Goal: Task Accomplishment & Management: Complete application form

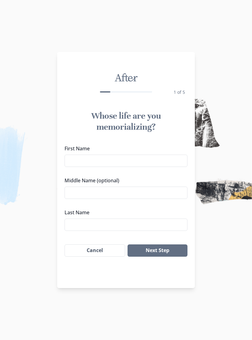
click at [77, 160] on input "First Name" at bounding box center [126, 160] width 123 height 12
type input "iPhone 12"
click at [141, 195] on input "Middle Name (optional)" at bounding box center [126, 192] width 123 height 12
type input "[PERSON_NAME]"
click at [145, 225] on input "Last Name" at bounding box center [126, 224] width 123 height 12
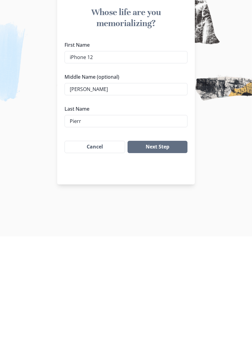
type input "[PERSON_NAME]"
click at [170, 244] on button "Next Step" at bounding box center [157, 250] width 60 height 12
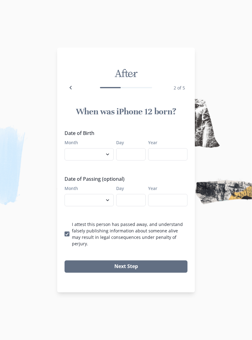
click at [95, 157] on select "January February March April May June July August September October November De…" at bounding box center [89, 154] width 49 height 12
select select "3"
click at [134, 158] on input "Day" at bounding box center [130, 154] width 29 height 12
type input "13"
click at [168, 157] on input "Year" at bounding box center [167, 154] width 39 height 12
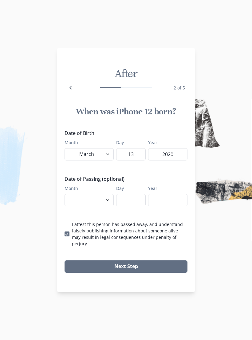
type input "2020"
click at [85, 205] on select "January February March April May June July August September October November De…" at bounding box center [89, 200] width 49 height 12
select select "9"
click at [133, 204] on input "Day" at bounding box center [130, 200] width 29 height 12
type input "23"
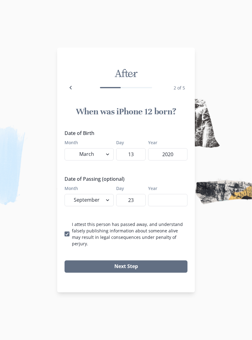
click at [166, 203] on input "Year" at bounding box center [167, 200] width 39 height 12
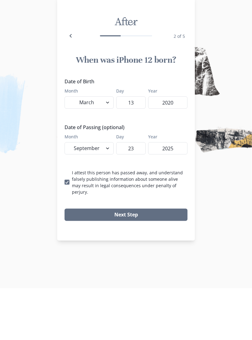
type input "2025"
click at [169, 260] on button "Next Step" at bounding box center [126, 266] width 123 height 12
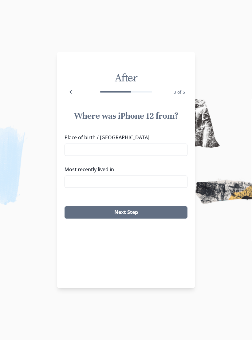
click at [82, 151] on input "Place of birth / [GEOGRAPHIC_DATA]" at bounding box center [126, 149] width 123 height 12
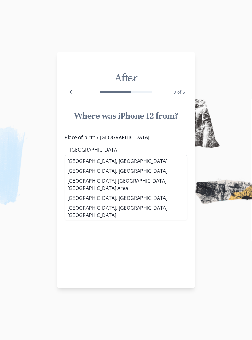
click at [96, 161] on li "[GEOGRAPHIC_DATA], [GEOGRAPHIC_DATA]" at bounding box center [126, 161] width 122 height 10
type input "[GEOGRAPHIC_DATA], [GEOGRAPHIC_DATA]"
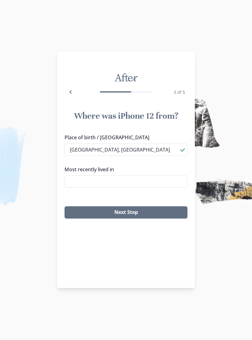
click at [125, 179] on input "Most recently lived in" at bounding box center [126, 181] width 123 height 12
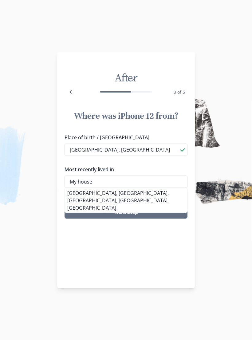
type input "My house"
click at [148, 214] on button "Next Step" at bounding box center [126, 212] width 123 height 12
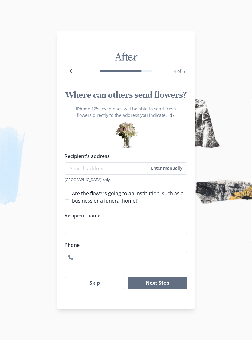
click at [170, 287] on button "Next Step" at bounding box center [157, 283] width 60 height 12
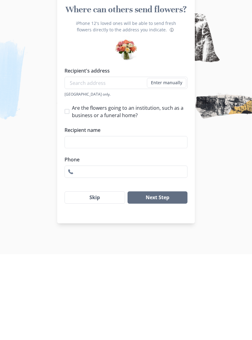
click at [108, 272] on div "Next Step Skip" at bounding box center [126, 283] width 138 height 22
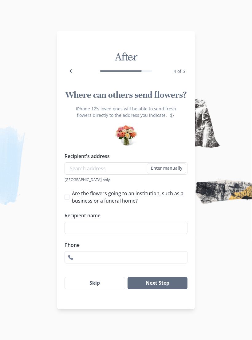
click at [89, 284] on button "Skip" at bounding box center [95, 283] width 61 height 12
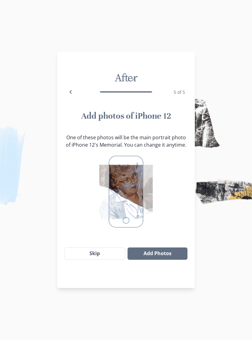
click at [171, 253] on button "Add Photos" at bounding box center [157, 253] width 60 height 12
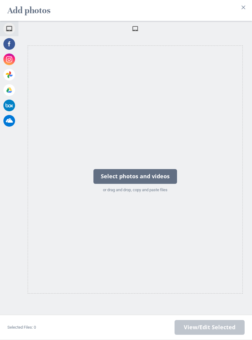
click at [169, 178] on div "Select photos and videos" at bounding box center [135, 176] width 84 height 15
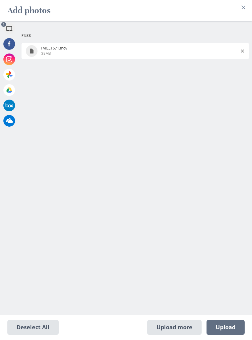
click at [34, 50] on span at bounding box center [32, 51] width 6 height 5
click at [225, 332] on span "Upload 1" at bounding box center [225, 327] width 38 height 15
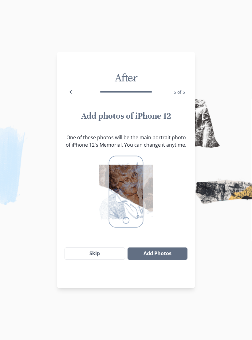
click at [170, 256] on button "Add Photos" at bounding box center [157, 253] width 60 height 12
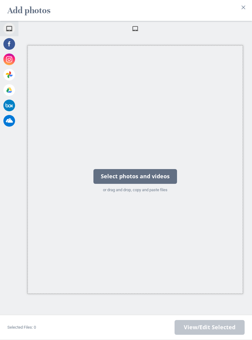
click at [151, 181] on div "Select photos and videos" at bounding box center [135, 176] width 84 height 15
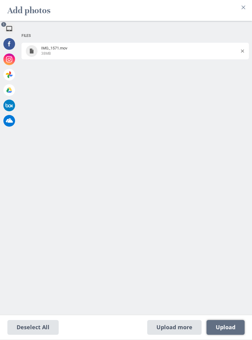
click at [225, 326] on span "Upload 1" at bounding box center [226, 327] width 20 height 7
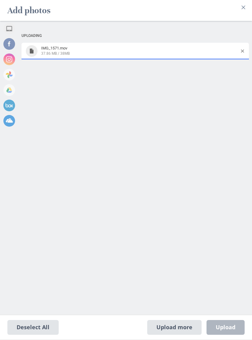
click at [226, 326] on div "Upload more Upload 0" at bounding box center [195, 327] width 97 height 15
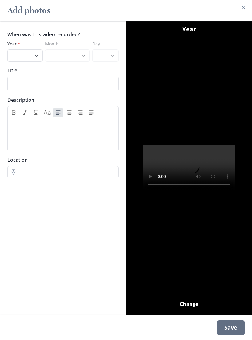
click at [35, 51] on select "2025 2024 2023 2022 2021 2020" at bounding box center [24, 55] width 35 height 12
select select "2025"
click at [81, 53] on select "January February March April May June July August September" at bounding box center [67, 55] width 44 height 12
select select "9"
click at [112, 56] on select "1 2 3 4 5 6 7 8 9 10 11 12 13 14 15 16 17 18 19 20 21 22" at bounding box center [105, 55] width 27 height 12
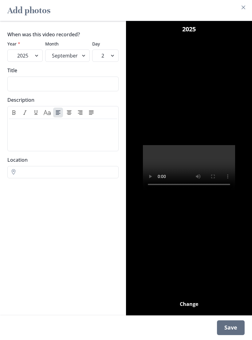
click at [112, 56] on select "1 2 3 4 5 6 7 8 9 10 11 12 13 14 15 16 17 18 19 20 21 22" at bounding box center [105, 55] width 27 height 12
select select "22"
click at [91, 88] on input "Title" at bounding box center [62, 83] width 111 height 15
click at [110, 58] on select "1 2 3 4 5 6 7 8 9 10 11 12 13 14 15 16 17 18 19 20 21 22" at bounding box center [105, 55] width 27 height 12
click at [22, 88] on input "Title" at bounding box center [62, 83] width 111 height 15
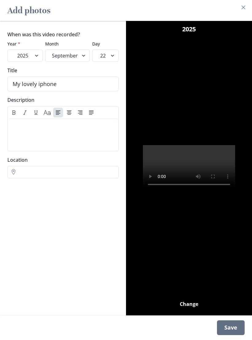
type input "My lovely iphone"
click at [41, 176] on input "Location" at bounding box center [62, 172] width 111 height 12
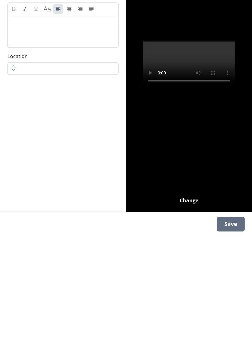
click at [232, 320] on div "Save" at bounding box center [231, 327] width 28 height 15
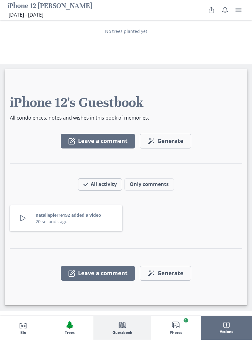
scroll to position [1052, 0]
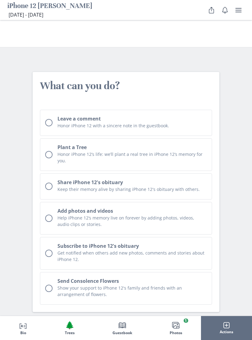
click at [178, 321] on icon "Images" at bounding box center [175, 324] width 7 height 7
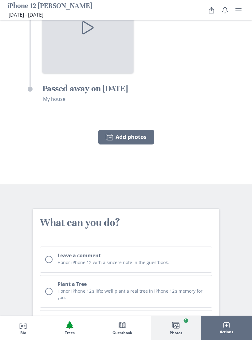
scroll to position [1567, 0]
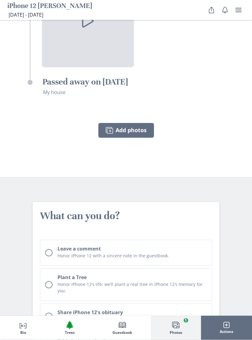
click at [49, 249] on div "Unchecked circle" at bounding box center [48, 252] width 7 height 7
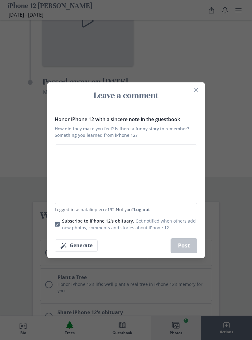
click at [159, 151] on textarea "Honor iPhone 12 with a sincere note in the guestbook How did they make you feel…" at bounding box center [126, 174] width 143 height 60
type textarea "U"
type textarea "x"
type textarea "U"
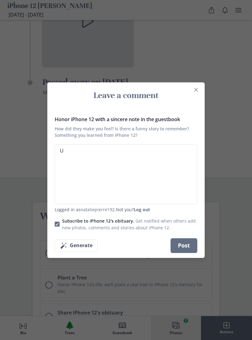
type textarea "x"
type textarea "U h"
type textarea "x"
type textarea "U"
type textarea "x"
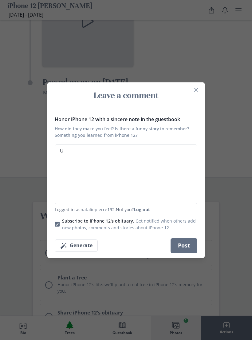
type textarea "U w"
type textarea "x"
type textarea "U we"
type textarea "x"
type textarea "U wer"
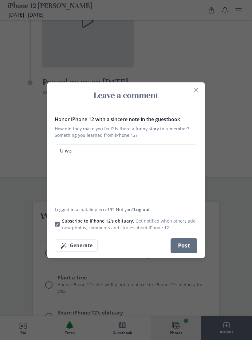
type textarea "x"
type textarea "U were"
type textarea "x"
type textarea "U were"
type textarea "x"
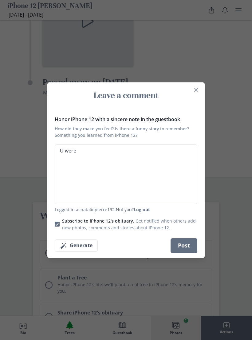
type textarea "U were h"
type textarea "x"
type textarea "U were he"
type textarea "x"
type textarea "U were her"
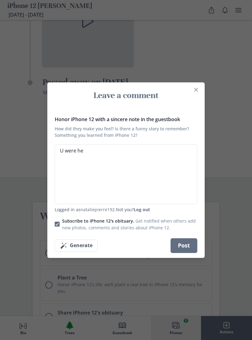
type textarea "x"
type textarea "U were here"
type textarea "x"
type textarea "U were here"
type textarea "x"
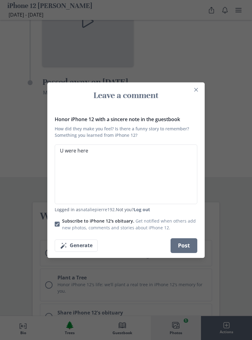
type textarea "U were here d"
type textarea "x"
type textarea "U were here du"
type textarea "x"
type textarea "U were here dur"
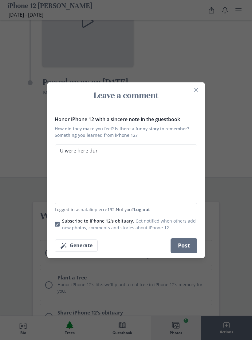
type textarea "x"
type textarea "U were here duri"
type textarea "x"
type textarea "U were here durin"
type textarea "x"
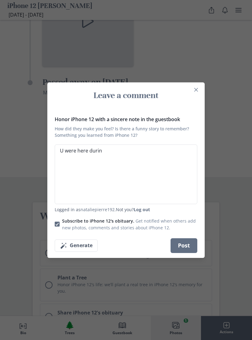
type textarea "U were here during"
type textarea "x"
type textarea "U were here during"
type textarea "x"
type textarea "U were here during t"
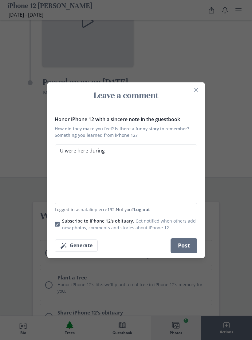
type textarea "x"
type textarea "U were here during th"
type textarea "x"
type textarea "U were here during the"
type textarea "x"
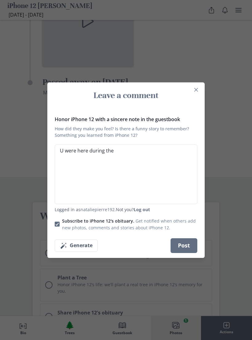
type textarea "U were here during the"
type textarea "x"
type textarea "U were here during the r"
type textarea "x"
type textarea "U were here during the ro"
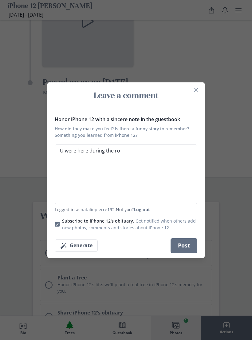
type textarea "x"
type textarea "U were here during the rou"
type textarea "x"
type textarea "U were here during the roug"
type textarea "x"
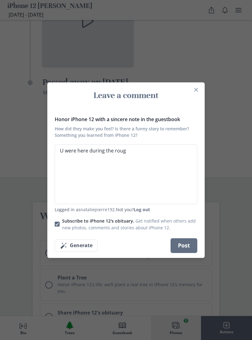
type textarea "U were here during the rough"
type textarea "x"
type textarea "U were here during the rough"
type textarea "x"
type textarea "U were here during the rough t"
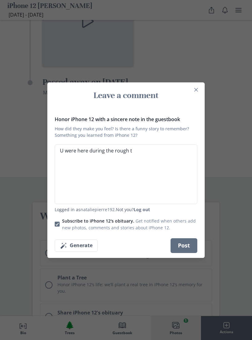
type textarea "x"
type textarea "U were here during the rough ti"
type textarea "x"
type textarea "U were here during the rough [PERSON_NAME]"
type textarea "x"
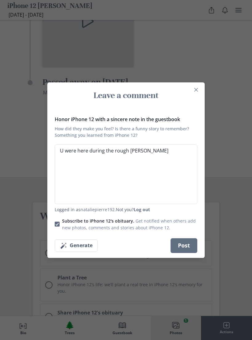
type textarea "U were here during the rough time"
type textarea "x"
type textarea "U were here during the rough times"
type textarea "x"
type textarea "U were here during the rough times"
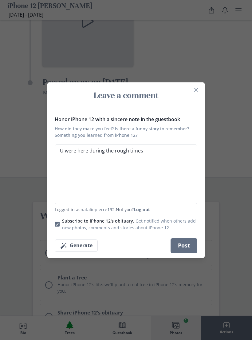
type textarea "x"
type textarea "U were here during the rough times a"
type textarea "x"
type textarea "U were here during the rough times an"
type textarea "x"
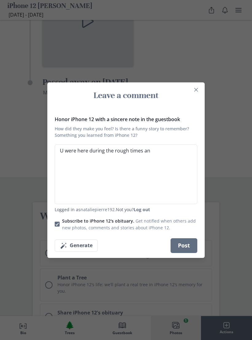
type textarea "U were here during the rough times and"
type textarea "x"
type textarea "U were here during the rough times and"
type textarea "x"
type textarea "U were here during the rough times and t"
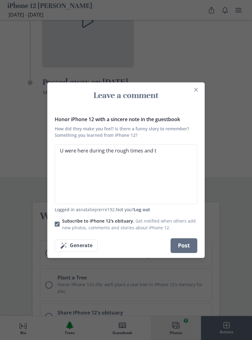
type textarea "x"
type textarea "U were here during the rough times and th"
type textarea "x"
type textarea "U were here during the rough times and the"
type textarea "x"
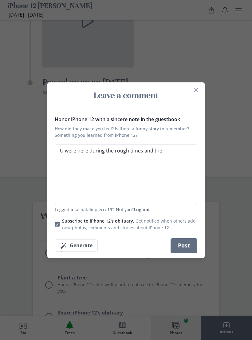
type textarea "U were here during the rough times and the"
type textarea "x"
type textarea "U were here during the rough times and the h"
type textarea "x"
type textarea "U were here during the rough times and the ha"
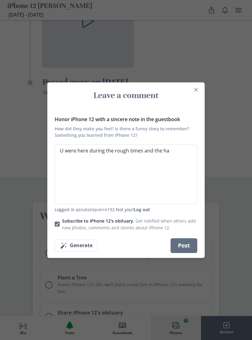
type textarea "x"
type textarea "U were here during the rough times and the har"
type textarea "x"
type textarea "U were here during the rough times and the hard"
type textarea "x"
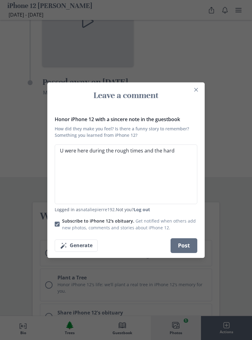
type textarea "U were here during the rough times and the hard"
type textarea "x"
type textarea "U were here during the rough times and the hard t"
type textarea "x"
type textarea "U were here during the rough times and the hard ti"
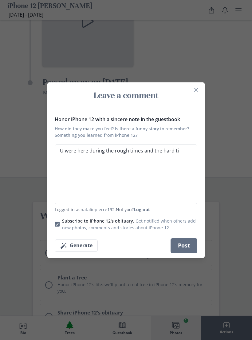
type textarea "x"
type textarea "U were here during the rough times and the hard [PERSON_NAME]"
type textarea "x"
type textarea "U were here during the rough times and the hard time"
type textarea "x"
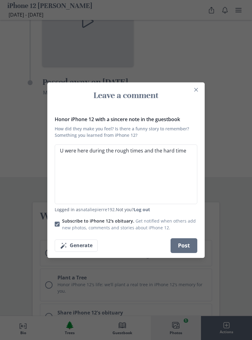
type textarea "U were here during the rough times and the hard times"
type textarea "x"
type textarea "U were here during the rough times and the hard times"
type textarea "x"
type textarea "U were here during the rough times and the hard times"
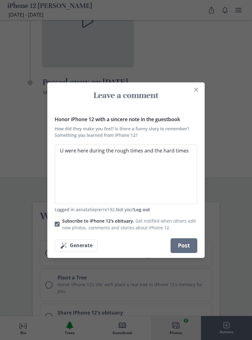
type textarea "x"
type textarea "U were here during the rough times and the hard times,"
type textarea "x"
type textarea "U were here during the rough times and the hard times,"
type textarea "x"
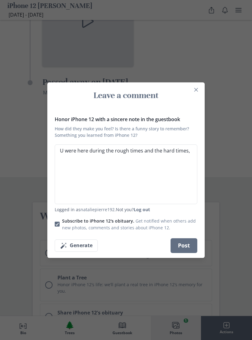
type textarea "U were here during the rough times and the hard times, y"
type textarea "x"
type textarea "U were here during the rough times and the hard times, yo"
type textarea "x"
type textarea "U were here during the rough times and the hard times, you"
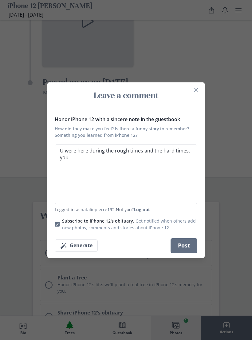
type textarea "x"
type textarea "U were here during the rough times and the hard times, you"
type textarea "x"
type textarea "U were here during the rough times and the hard times, you h"
type textarea "x"
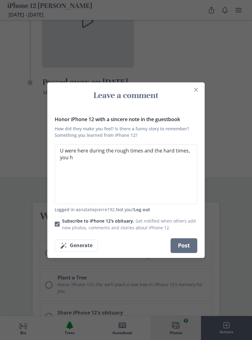
type textarea "U were here during the rough times and the hard times, you he"
type textarea "x"
type textarea "U were here during the rough times and the hard times, you hel"
type textarea "x"
type textarea "U were here during the rough times and the hard times, you help"
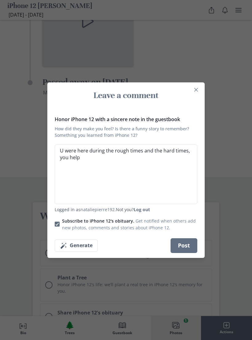
type textarea "x"
type textarea "U were here during the rough times and the hard times, you helpe"
type textarea "x"
type textarea "U were here during the rough times and the hard times, you helped"
type textarea "x"
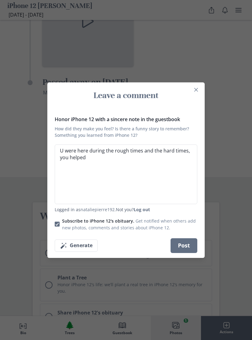
type textarea "U were here during the rough times and the hard times, you helped"
type textarea "x"
type textarea "U were here during the rough times and the hard times, you helped m"
type textarea "x"
type textarea "U were here during the rough times and the hard times, you helped me"
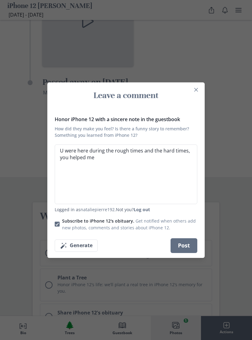
type textarea "x"
type textarea "U were here during the rough times and the hard times, you helped me"
type textarea "x"
type textarea "U were here during the rough times and the hard times, you helped me m"
type textarea "x"
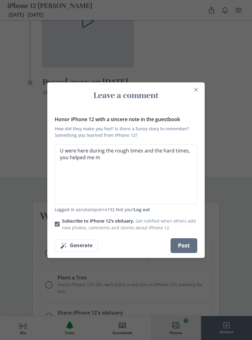
type textarea "U were here during the rough times and the hard times, you helped me ma"
type textarea "x"
type textarea "U were here during the rough times and the hard times, you helped me mak"
type textarea "x"
type textarea "U were here during the rough times and the hard times, you helped me make"
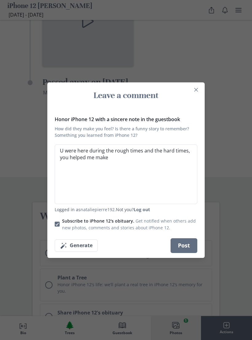
type textarea "x"
type textarea "U were here during the rough times and the hard times, you helped me make"
type textarea "x"
type textarea "U were here during the rough times and the hard times, you helped me make m"
type textarea "x"
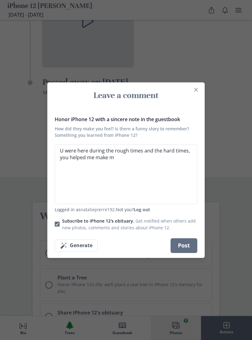
type textarea "U were here during the rough times and the hard times, you helped me make ma"
type textarea "x"
type textarea "U were here during the rough times and the hard times, you helped me make man"
type textarea "x"
type textarea "U were here during the rough times and the hard times, you helped me make many"
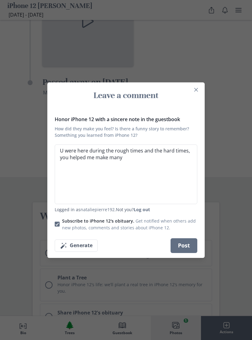
type textarea "x"
type textarea "U were here during the rough times and the hard times, you helped me make many"
type textarea "x"
type textarea "U were here during the rough times and the hard times, you helped me make many f"
type textarea "x"
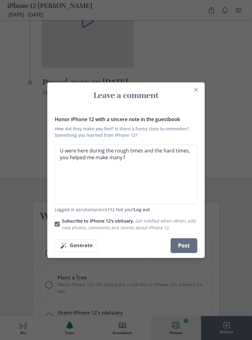
type textarea "U were here during the rough times and the hard times, you helped me make many …"
type textarea "x"
type textarea "U were here during the rough times and the hard times, you helped me make many …"
type textarea "x"
type textarea "U were here during the rough times and the hard times, you helped me make many …"
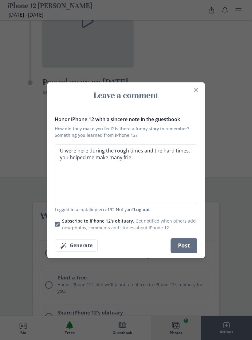
type textarea "x"
type textarea "U were here during the rough times and the hard times, you helped me make many …"
type textarea "x"
type textarea "U were here during the rough times and the hard times, you helped me make many …"
type textarea "x"
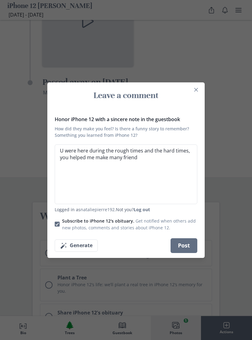
type textarea "U were here during the rough times and the hard times, you helped me make many …"
type textarea "x"
type textarea "U were here during the rough times and the hard times, you helped me make many …"
type textarea "x"
type textarea "U were here during the rough times and the hard times, you helped me make many …"
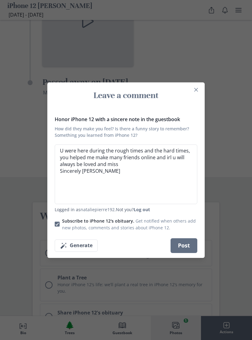
click at [232, 194] on div "Leave a comment Honor iPhone 12 with a sincere note in the guestbook How did th…" at bounding box center [126, 170] width 252 height 340
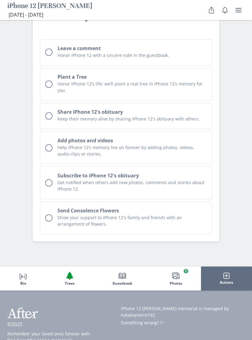
scroll to position [1771, 0]
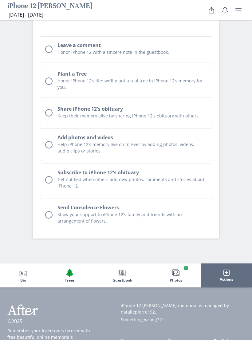
click at [229, 277] on span "Actions" at bounding box center [227, 279] width 14 height 4
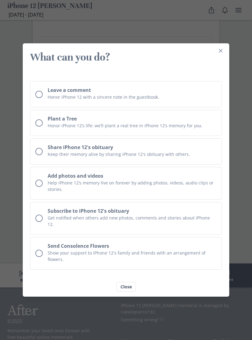
click at [39, 98] on div "Unchecked circle" at bounding box center [38, 94] width 7 height 7
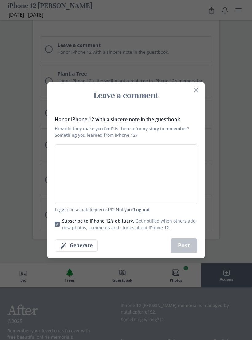
click at [64, 154] on textarea "Honor iPhone 12 with a sincere note in the guestbook How did they make you feel…" at bounding box center [126, 174] width 143 height 60
click at [194, 95] on button "Close" at bounding box center [196, 90] width 10 height 10
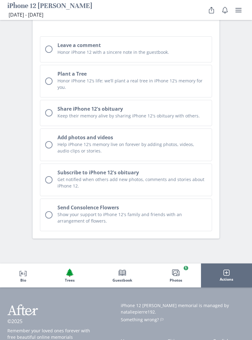
click at [19, 263] on button "Person profile Bio" at bounding box center [23, 275] width 46 height 24
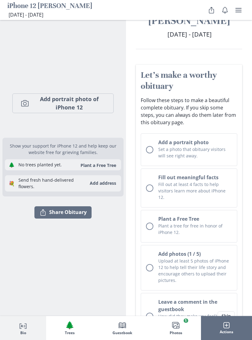
scroll to position [0, 0]
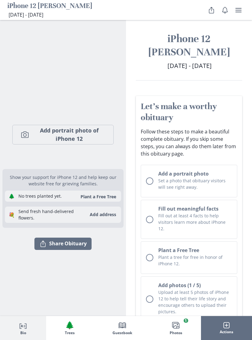
click at [44, 250] on button "Share Share Obituary" at bounding box center [62, 243] width 57 height 12
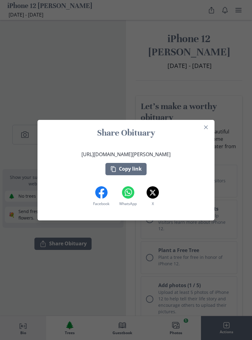
click at [130, 175] on button "Copy link" at bounding box center [125, 169] width 41 height 12
click at [208, 129] on button "Close" at bounding box center [206, 127] width 10 height 10
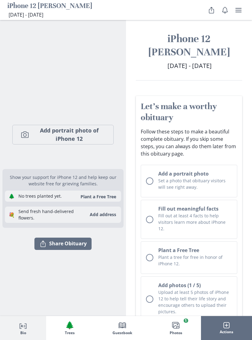
click at [52, 244] on button "Share Share Obituary" at bounding box center [62, 243] width 57 height 12
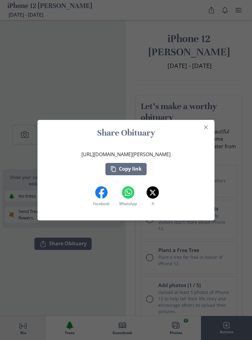
click at [205, 129] on button "Close" at bounding box center [206, 127] width 10 height 10
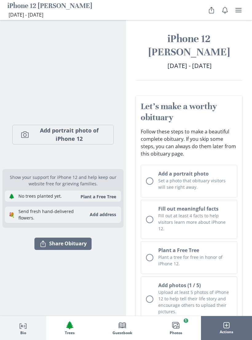
click at [65, 316] on button "🌲 Trees" at bounding box center [69, 328] width 47 height 24
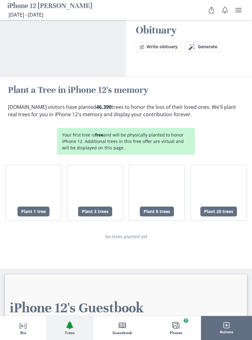
scroll to position [877, 0]
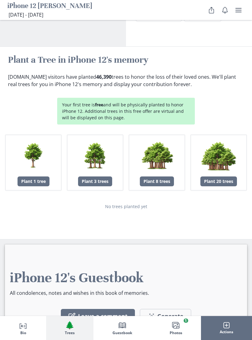
click at [113, 321] on button "Book Guestbook" at bounding box center [121, 328] width 57 height 24
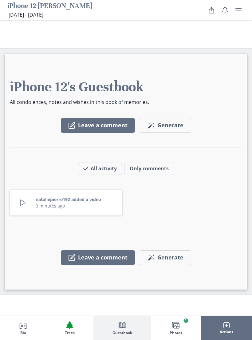
scroll to position [1069, 0]
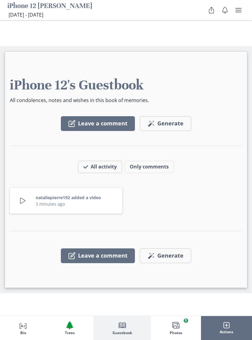
click at [64, 194] on button "nataliepierre192 added a video" at bounding box center [68, 197] width 65 height 6
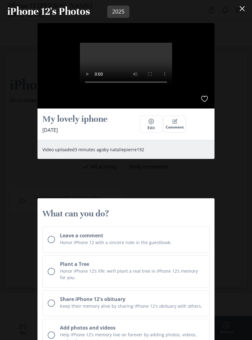
click at [202, 103] on icon "Like" at bounding box center [205, 99] width 8 height 8
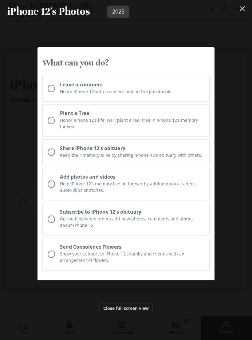
scroll to position [304, 0]
click at [140, 311] on button "Close full screen view" at bounding box center [125, 308] width 53 height 10
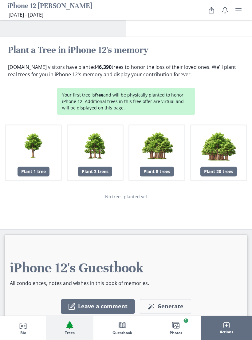
click at [19, 10] on h1 "iPhone 12 [PERSON_NAME]" at bounding box center [49, 7] width 85 height 10
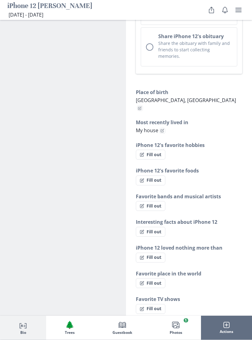
scroll to position [494, 0]
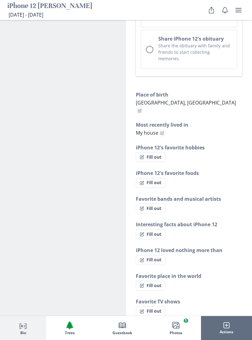
click at [156, 152] on button "Fill out" at bounding box center [150, 157] width 29 height 10
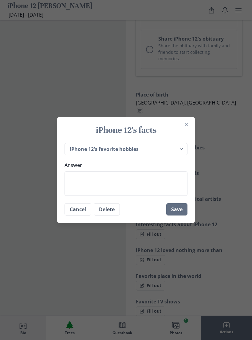
click at [153, 184] on textarea "Answer" at bounding box center [126, 183] width 123 height 25
click at [172, 215] on button "Save" at bounding box center [176, 209] width 21 height 12
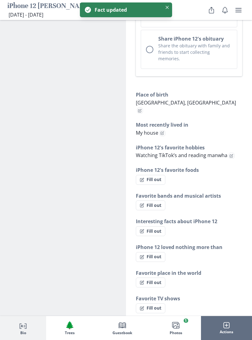
click at [160, 175] on button "Fill out" at bounding box center [150, 180] width 29 height 10
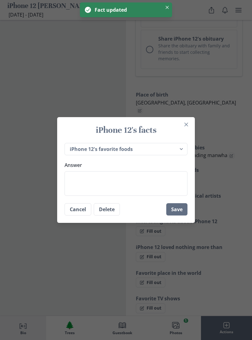
click at [151, 184] on textarea "Answer" at bounding box center [126, 183] width 123 height 25
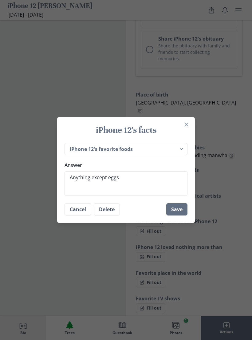
click at [180, 213] on button "Save" at bounding box center [176, 209] width 21 height 12
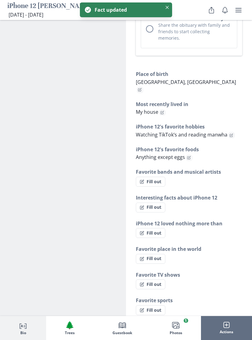
click at [157, 177] on button "Fill out" at bounding box center [150, 182] width 29 height 10
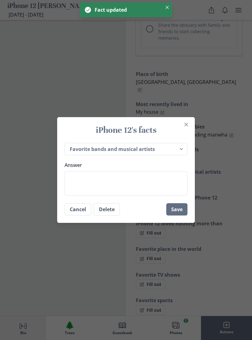
click at [145, 188] on textarea "Answer" at bounding box center [126, 183] width 123 height 25
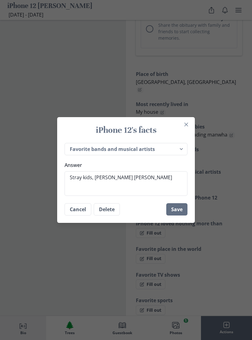
click at [179, 213] on button "Save" at bounding box center [176, 209] width 21 height 12
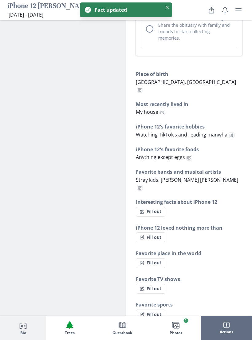
click at [160, 207] on button "Fill out" at bounding box center [150, 212] width 29 height 10
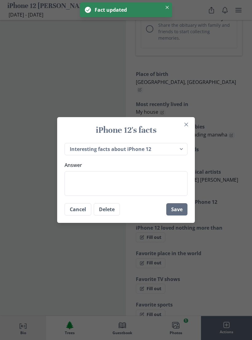
click at [154, 191] on textarea "Answer" at bounding box center [126, 183] width 123 height 25
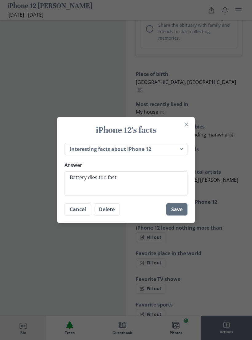
click at [179, 215] on button "Save" at bounding box center [176, 209] width 21 height 12
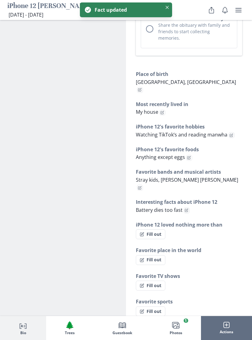
click at [157, 229] on button "Fill out" at bounding box center [150, 234] width 29 height 10
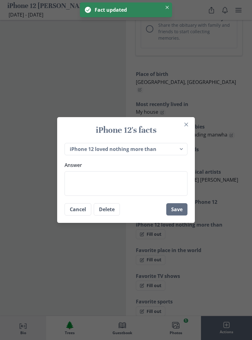
click at [160, 192] on textarea "Answer" at bounding box center [126, 183] width 123 height 25
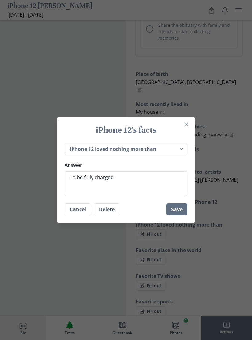
click at [182, 215] on button "Save" at bounding box center [176, 209] width 21 height 12
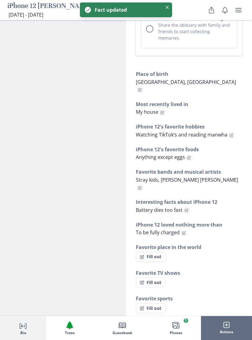
click at [159, 252] on button "Fill out" at bounding box center [150, 257] width 29 height 10
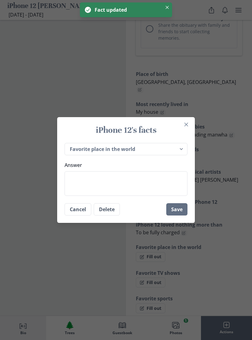
click at [153, 186] on textarea "Answer" at bounding box center [126, 183] width 123 height 25
click at [179, 215] on button "Save" at bounding box center [176, 209] width 21 height 12
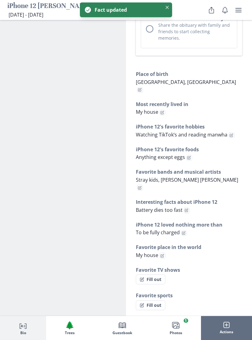
click at [156, 274] on button "Fill out" at bounding box center [150, 279] width 29 height 10
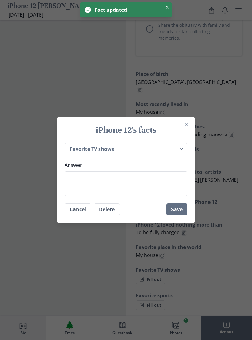
click at [167, 193] on textarea "Answer" at bounding box center [126, 183] width 123 height 25
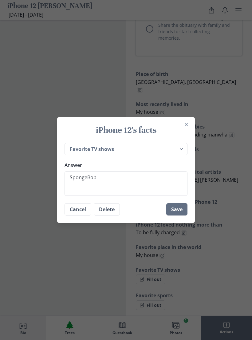
click at [183, 215] on button "Save" at bounding box center [176, 209] width 21 height 12
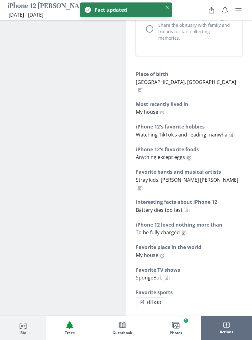
click at [155, 297] on button "Fill out" at bounding box center [150, 302] width 29 height 10
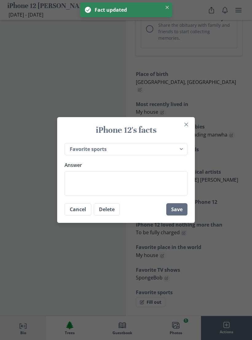
click at [166, 196] on textarea "Answer" at bounding box center [126, 183] width 123 height 25
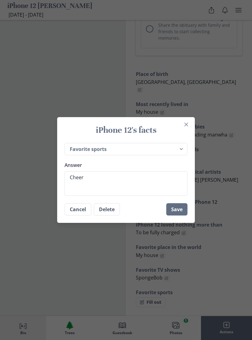
click at [174, 215] on button "Save" at bounding box center [176, 209] width 21 height 12
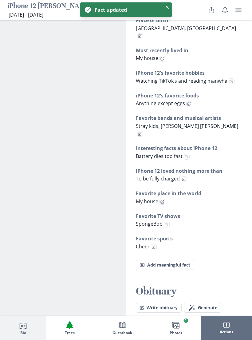
scroll to position [548, 0]
click at [203, 305] on span "Generate" at bounding box center [207, 307] width 19 height 5
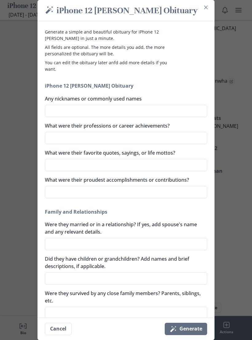
click at [65, 143] on textarea "What were their professions or career achievements?" at bounding box center [126, 138] width 162 height 12
click at [184, 170] on textarea "What were their favorite quotes, sayings, or life mottos?" at bounding box center [126, 165] width 162 height 12
click at [185, 197] on textarea "What were their proudest accomplishments or contributions?" at bounding box center [126, 192] width 162 height 12
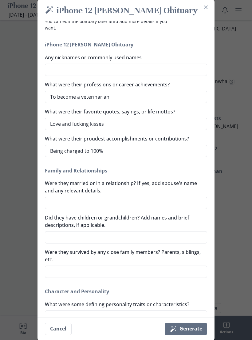
scroll to position [41, 0]
click at [173, 204] on textarea "Were they married or in a relationship? If yes, add spouse's name and any relev…" at bounding box center [126, 202] width 162 height 12
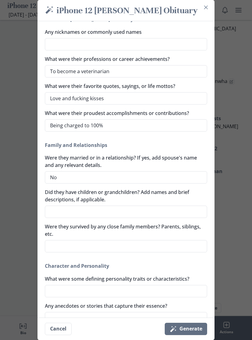
scroll to position [67, 0]
click at [186, 213] on textarea "Did they have children or grandchildren? Add names and brief descriptions, if a…" at bounding box center [126, 211] width 162 height 12
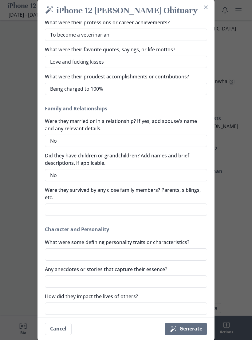
scroll to position [107, 0]
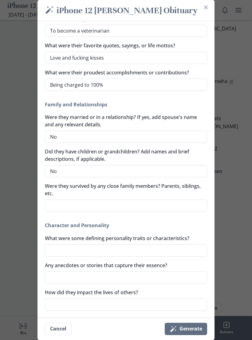
click at [183, 208] on textarea "Were they survived by any close family members? Parents, siblings, etc." at bounding box center [126, 205] width 162 height 12
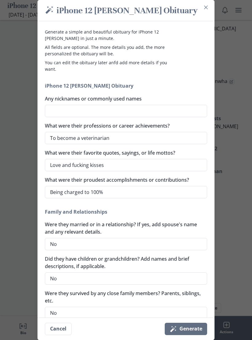
scroll to position [0, 0]
click at [177, 115] on textarea "Any nicknames or commonly used names" at bounding box center [126, 111] width 162 height 12
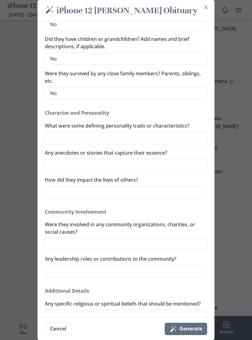
scroll to position [220, 0]
click at [190, 141] on textarea "What were some defining personality traits or characteristics?" at bounding box center [126, 137] width 162 height 12
click at [170, 170] on textarea "Any anecdotes or stories that capture their essence?" at bounding box center [126, 164] width 162 height 12
click at [167, 197] on textarea "How did they impact the lives of others?" at bounding box center [126, 192] width 162 height 12
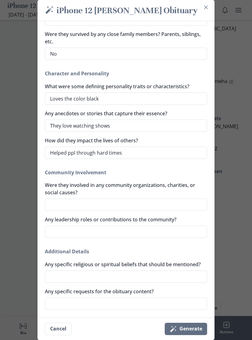
scroll to position [264, 0]
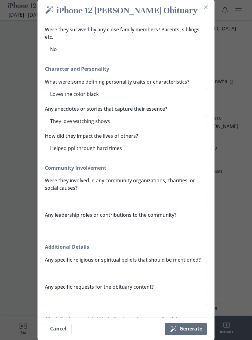
click at [192, 205] on textarea "Were they involved in any community organizations, charities, or social causes?" at bounding box center [126, 200] width 162 height 12
click at [184, 232] on textarea "Any leadership roles or contributions to the community?" at bounding box center [126, 227] width 162 height 12
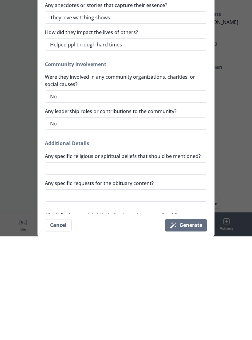
click at [188, 266] on textarea "Any specific religious or spiritual beliefs that should be mentioned?" at bounding box center [126, 272] width 162 height 12
click at [191, 206] on div "Generate a simple and beautiful obituary for iPhone 12 [PERSON_NAME] in just a …" at bounding box center [125, 169] width 177 height 296
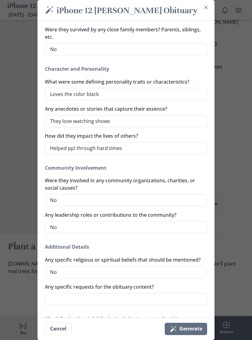
click at [164, 301] on textarea "Any specific requests for the obituary content?" at bounding box center [126, 299] width 162 height 12
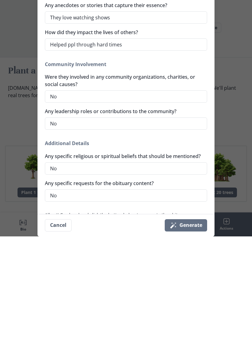
click at [193, 323] on button "Magic wand Generate" at bounding box center [186, 329] width 42 height 12
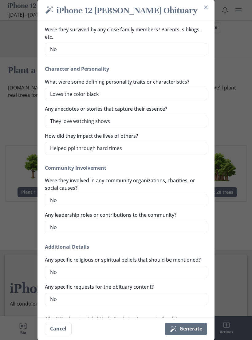
scroll to position [262, 0]
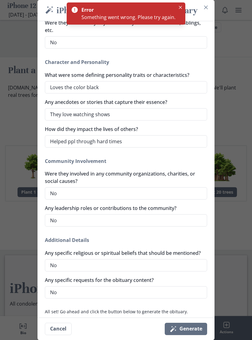
click at [193, 335] on button "Magic wand Generate" at bounding box center [186, 329] width 42 height 12
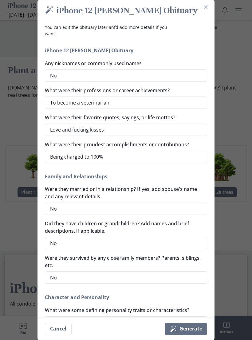
scroll to position [33, 0]
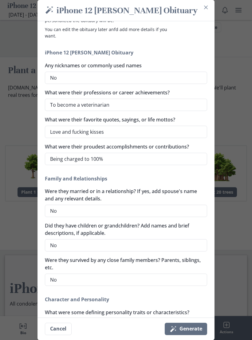
click at [88, 132] on textarea "Love and fucking kisses" at bounding box center [126, 132] width 162 height 12
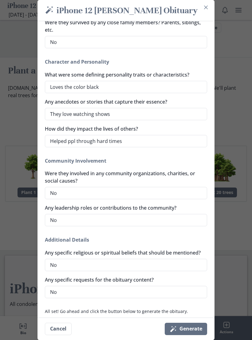
scroll to position [270, 0]
click at [203, 235] on div "iPhone 12 [PERSON_NAME] Obituary Any nicknames or commonly used names No What w…" at bounding box center [126, 52] width 162 height 491
click at [191, 335] on button "Magic wand Generate" at bounding box center [186, 329] width 42 height 12
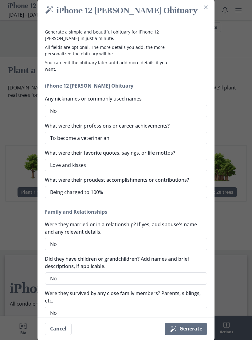
scroll to position [0, 0]
click at [199, 335] on button "Magic wand Generate" at bounding box center [186, 329] width 42 height 12
click at [190, 335] on button "Magic wand Generate" at bounding box center [186, 329] width 42 height 12
click at [199, 335] on button "Magic wand Generate" at bounding box center [186, 329] width 42 height 12
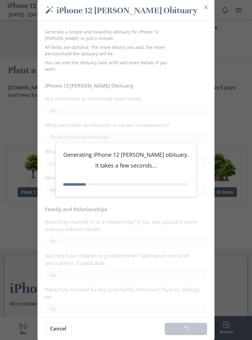
click at [252, 326] on div "Magic wand iPhone 12 [PERSON_NAME] Obituary Generating iPhone 12 [PERSON_NAME] …" at bounding box center [126, 170] width 252 height 340
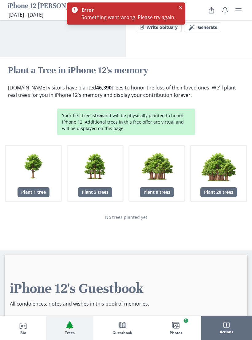
click at [172, 323] on span "Generate" at bounding box center [170, 326] width 26 height 7
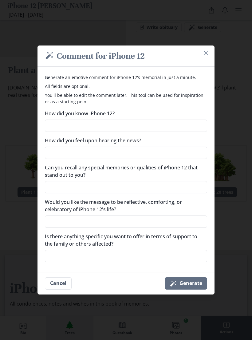
click at [209, 57] on button "Close" at bounding box center [206, 53] width 10 height 10
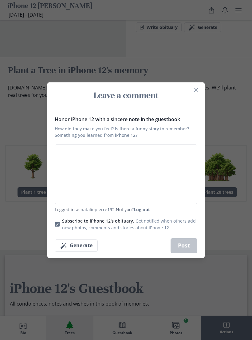
click at [196, 92] on icon "Close" at bounding box center [196, 90] width 4 height 4
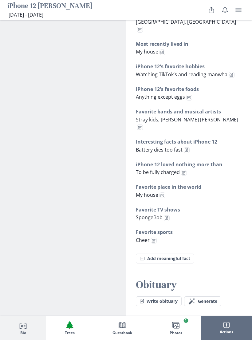
scroll to position [557, 0]
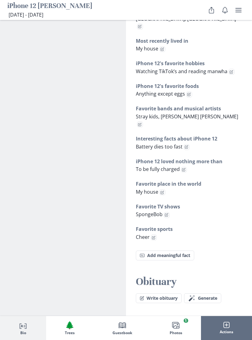
click at [169, 293] on button "Write obituary" at bounding box center [159, 298] width 46 height 10
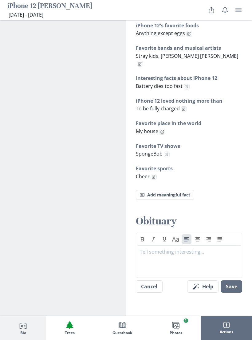
scroll to position [619, 0]
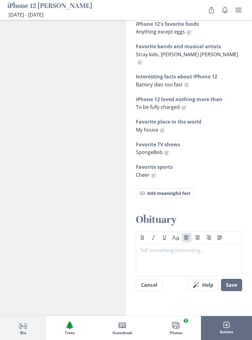
click at [200, 247] on div at bounding box center [189, 259] width 98 height 25
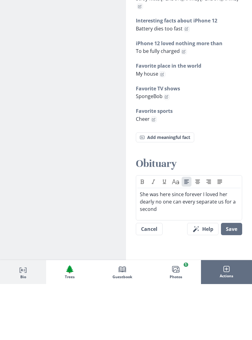
click at [233, 279] on button "Save" at bounding box center [231, 285] width 21 height 12
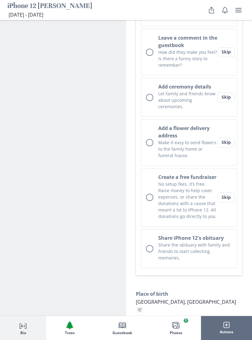
scroll to position [274, 0]
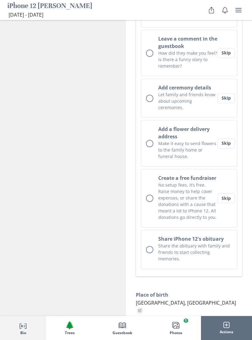
click at [229, 197] on button "Create a free fundraiser No setup fees, it’s free. Raise money to help cover ex…" at bounding box center [189, 198] width 96 height 58
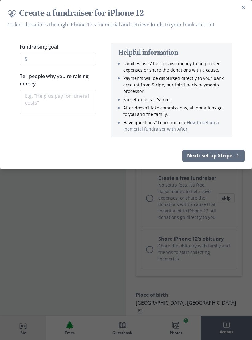
click at [233, 157] on button "Next: set up Stripe" at bounding box center [213, 156] width 62 height 12
click at [24, 209] on div "Create a fundraiser for iPhone 12 Collect donations through iPhone 12's memoria…" at bounding box center [126, 170] width 252 height 340
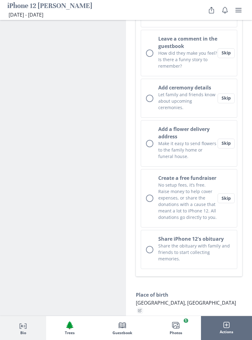
click at [226, 193] on button "Skip" at bounding box center [225, 198] width 17 height 10
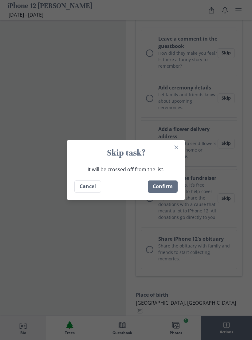
click at [166, 188] on button "Confirm" at bounding box center [163, 186] width 30 height 12
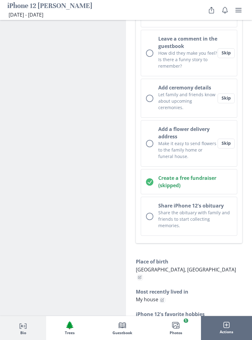
click at [229, 139] on button "Skip" at bounding box center [225, 144] width 17 height 10
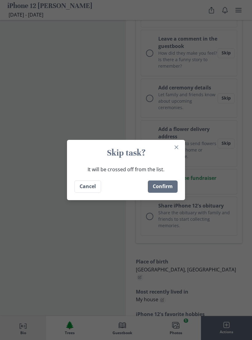
click at [170, 185] on button "Confirm" at bounding box center [163, 186] width 30 height 12
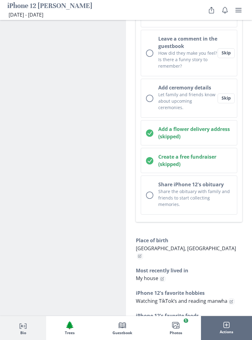
click at [226, 97] on button "Skip" at bounding box center [225, 98] width 17 height 10
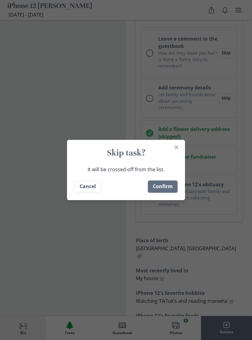
click at [168, 183] on button "Confirm" at bounding box center [163, 186] width 30 height 12
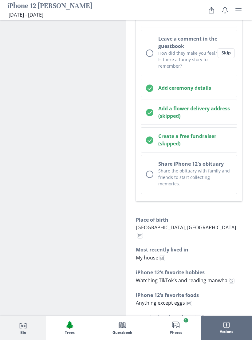
click at [228, 53] on button "Skip" at bounding box center [225, 53] width 17 height 10
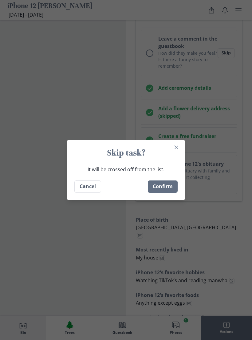
click at [170, 188] on button "Confirm" at bounding box center [163, 186] width 30 height 12
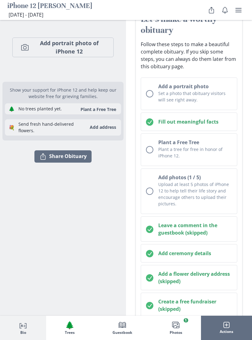
scroll to position [86, 0]
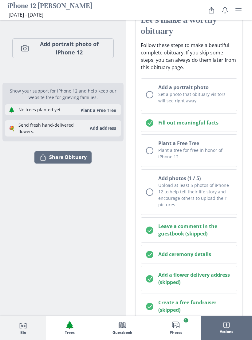
click at [153, 95] on div "Unchecked circle" at bounding box center [149, 94] width 7 height 7
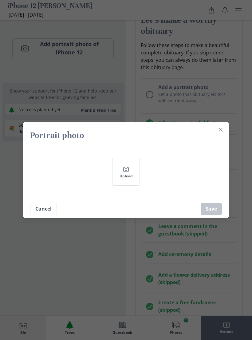
click at [124, 169] on icon "Camera" at bounding box center [125, 168] width 7 height 7
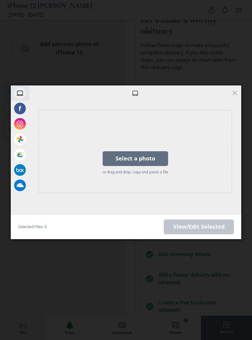
click at [152, 161] on div "Select a photo" at bounding box center [135, 158] width 65 height 15
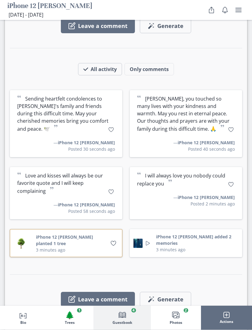
scroll to position [1047, 0]
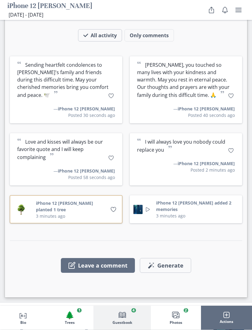
click at [174, 262] on span "Generate" at bounding box center [170, 265] width 26 height 7
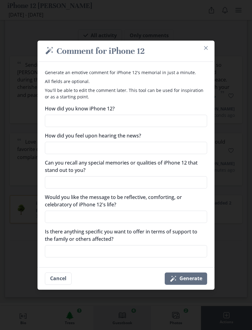
click at [207, 50] on icon "Close" at bounding box center [206, 48] width 4 height 4
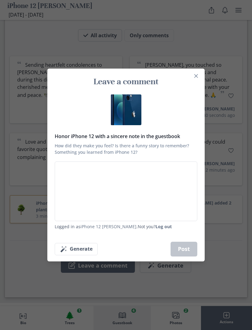
click at [199, 80] on section "Leave a comment Honor iPhone 12 with a sincere note in the guestbook How did th…" at bounding box center [125, 164] width 157 height 193
click at [196, 81] on button "Close" at bounding box center [196, 76] width 10 height 10
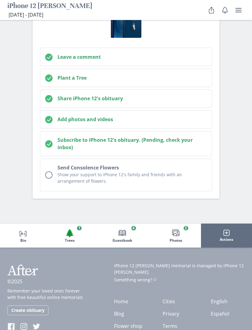
scroll to position [1815, 0]
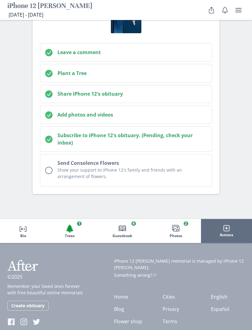
click at [126, 224] on icon "Book" at bounding box center [122, 227] width 7 height 7
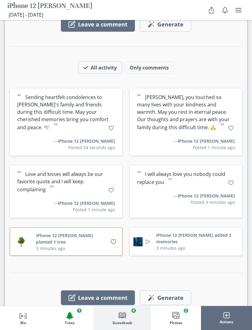
scroll to position [957, 0]
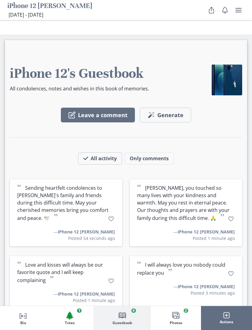
click at [173, 112] on span "Generate" at bounding box center [170, 115] width 26 height 7
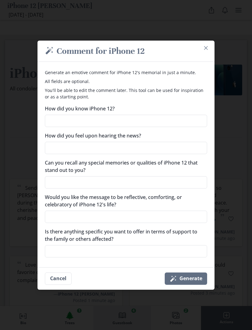
click at [209, 53] on button "Close" at bounding box center [206, 48] width 10 height 10
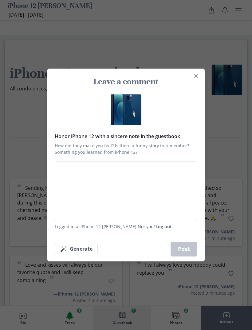
click at [197, 79] on section "Leave a comment Honor iPhone 12 with a sincere note in the guestbook How did th…" at bounding box center [125, 164] width 157 height 193
click at [195, 78] on icon "Close" at bounding box center [196, 76] width 4 height 4
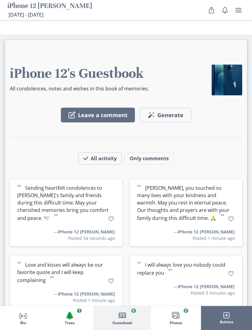
click at [16, 326] on button "Person profile Bio" at bounding box center [23, 318] width 46 height 24
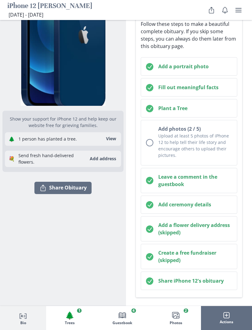
scroll to position [0, 0]
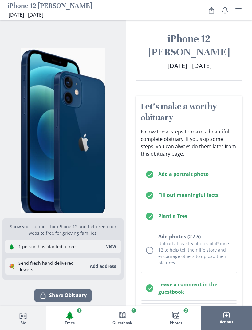
click at [40, 184] on img "Show portrait image options" at bounding box center [62, 130] width 111 height 165
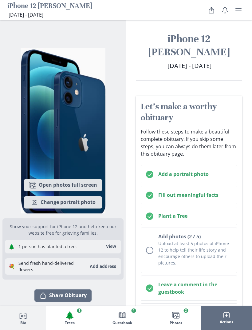
click at [217, 72] on div "iPhone 12 Sharon Pierre Mar 13, 2020 - Sep 23, 2025 March 13, 2020 - September …" at bounding box center [189, 56] width 126 height 48
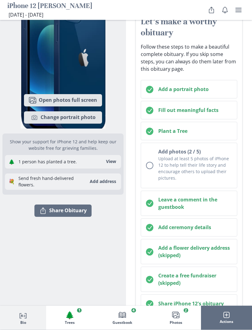
scroll to position [85, 0]
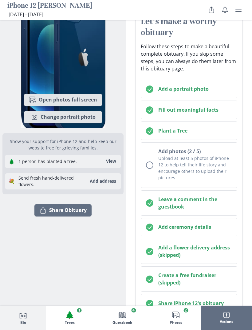
click at [150, 169] on button "Add photos (2 / 5) Upload at least 5 photos of iPhone 12 to help tell their lif…" at bounding box center [189, 165] width 96 height 45
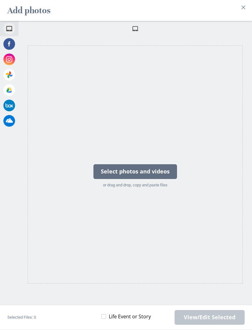
click at [243, 12] on button "Close" at bounding box center [243, 7] width 10 height 10
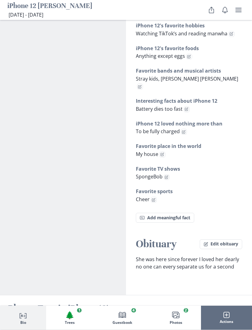
scroll to position [450, 0]
click at [220, 239] on button "Edit obituary" at bounding box center [221, 244] width 42 height 10
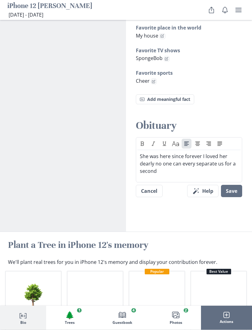
click at [233, 185] on button "Save" at bounding box center [231, 191] width 21 height 12
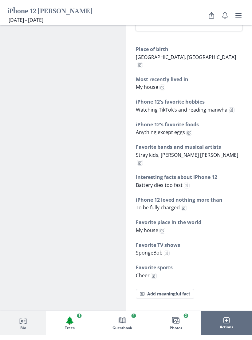
scroll to position [379, 0]
